Goal: Task Accomplishment & Management: Manage account settings

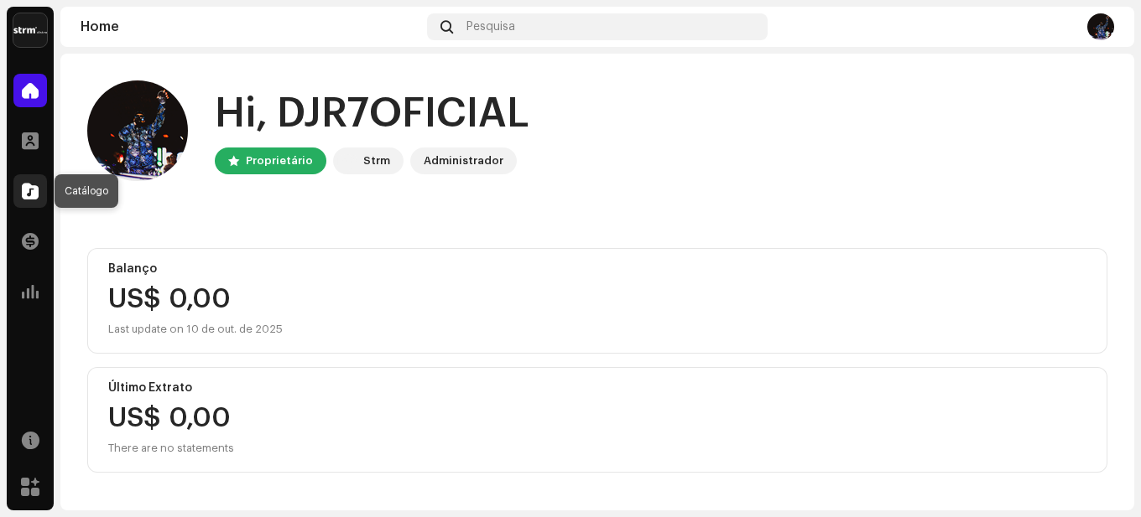
click at [38, 191] on span at bounding box center [30, 191] width 17 height 13
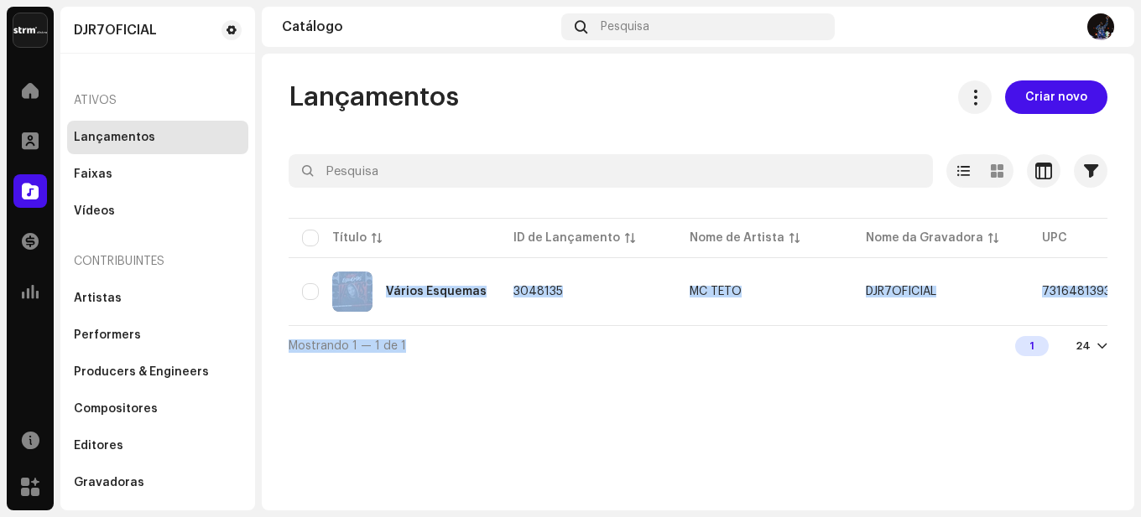
drag, startPoint x: 621, startPoint y: 334, endPoint x: 877, endPoint y: 330, distance: 255.8
click at [877, 330] on div "Selecionado 0 Opções Filtros Status de distribuição Nunca Distribuído Processan…" at bounding box center [698, 259] width 819 height 211
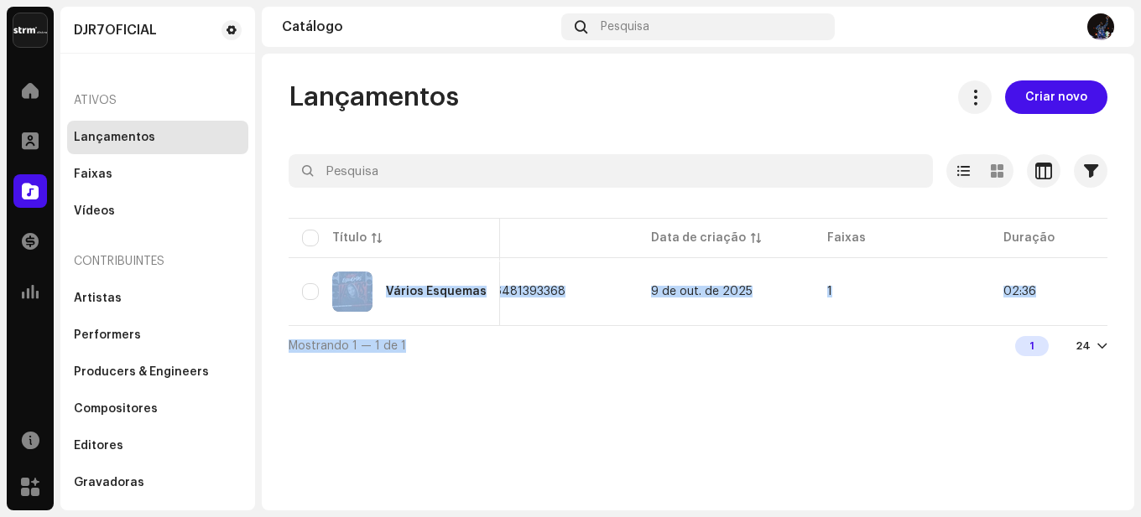
scroll to position [0, 622]
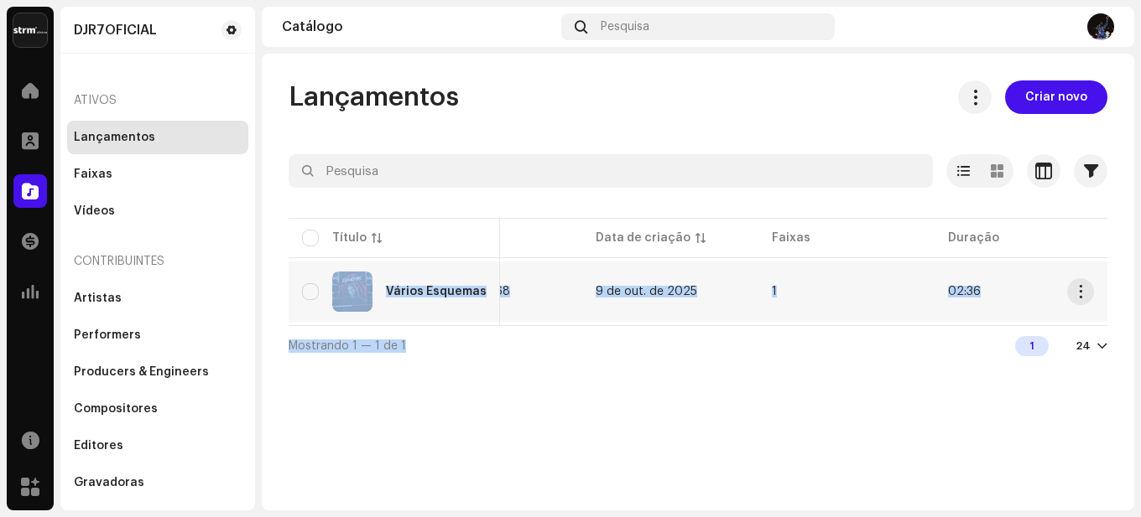
click at [446, 287] on div "Vários Esquemas" at bounding box center [436, 292] width 101 height 12
